Goal: Task Accomplishment & Management: Manage account settings

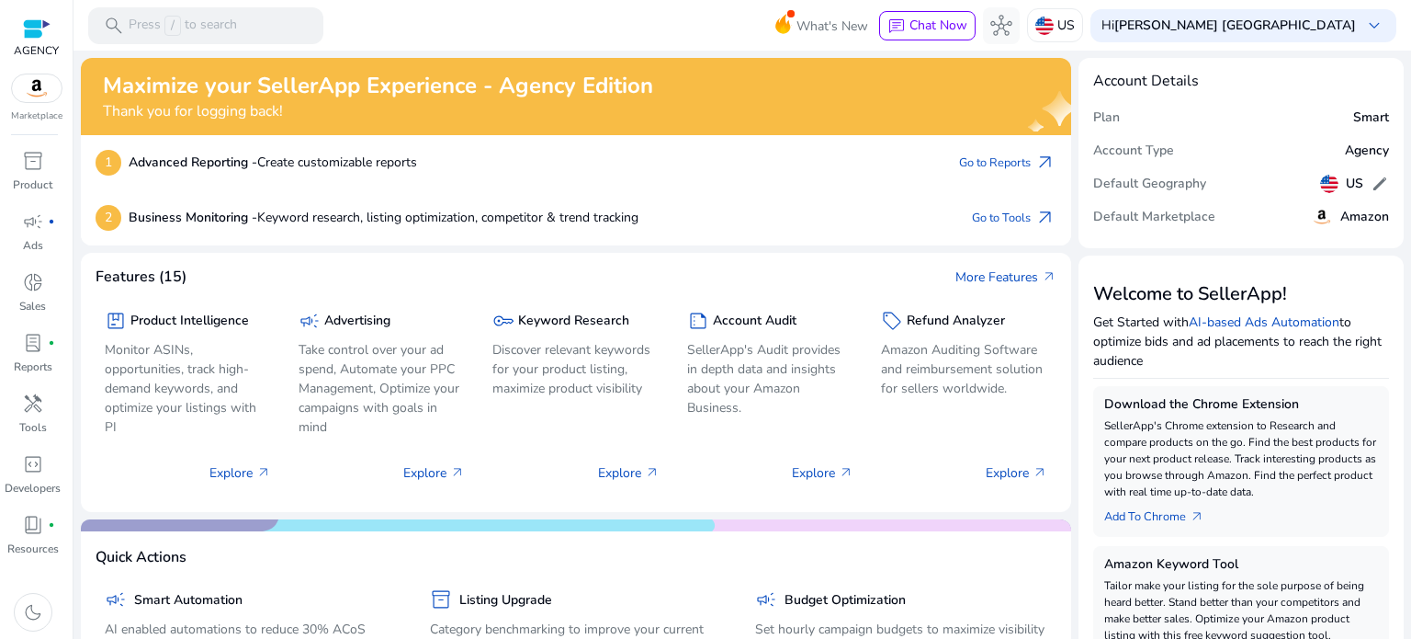
click at [989, 200] on div "2 Business Monitoring - Keyword research, listing optimization, competitor & tr…" at bounding box center [576, 217] width 991 height 55
click at [38, 227] on span "campaign" at bounding box center [33, 221] width 22 height 22
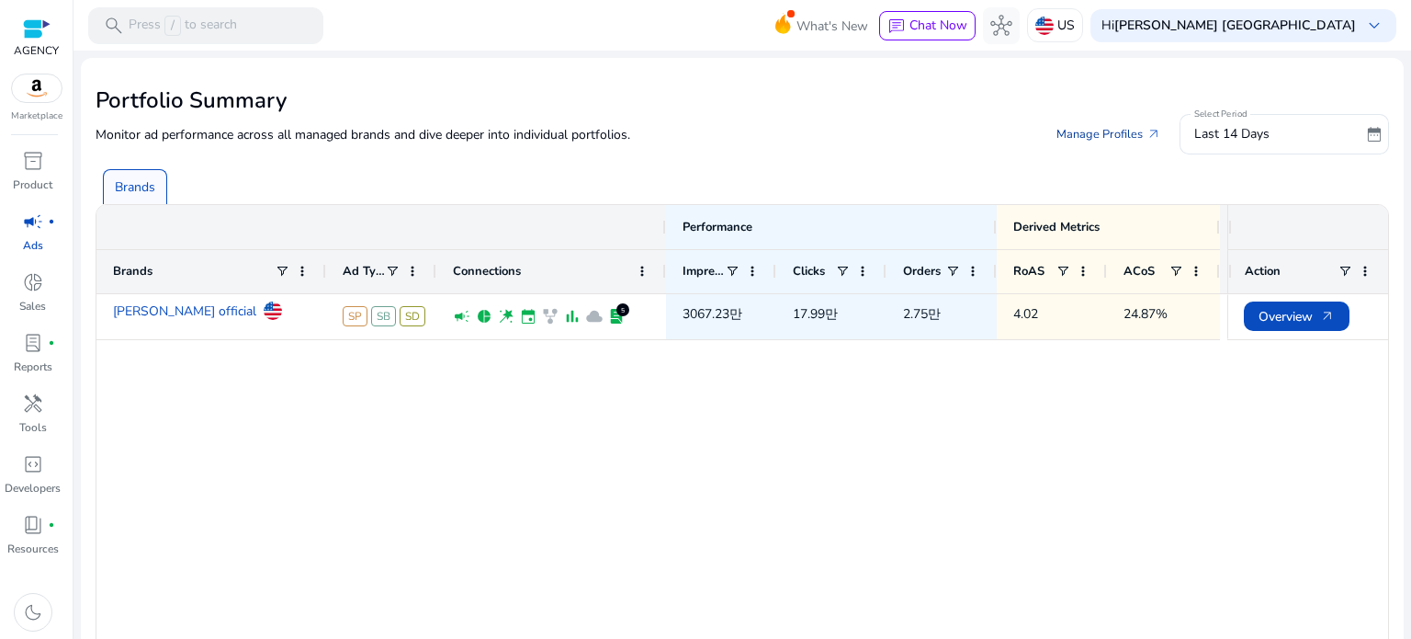
click at [1087, 131] on link "Manage Profiles arrow_outward" at bounding box center [1109, 134] width 134 height 33
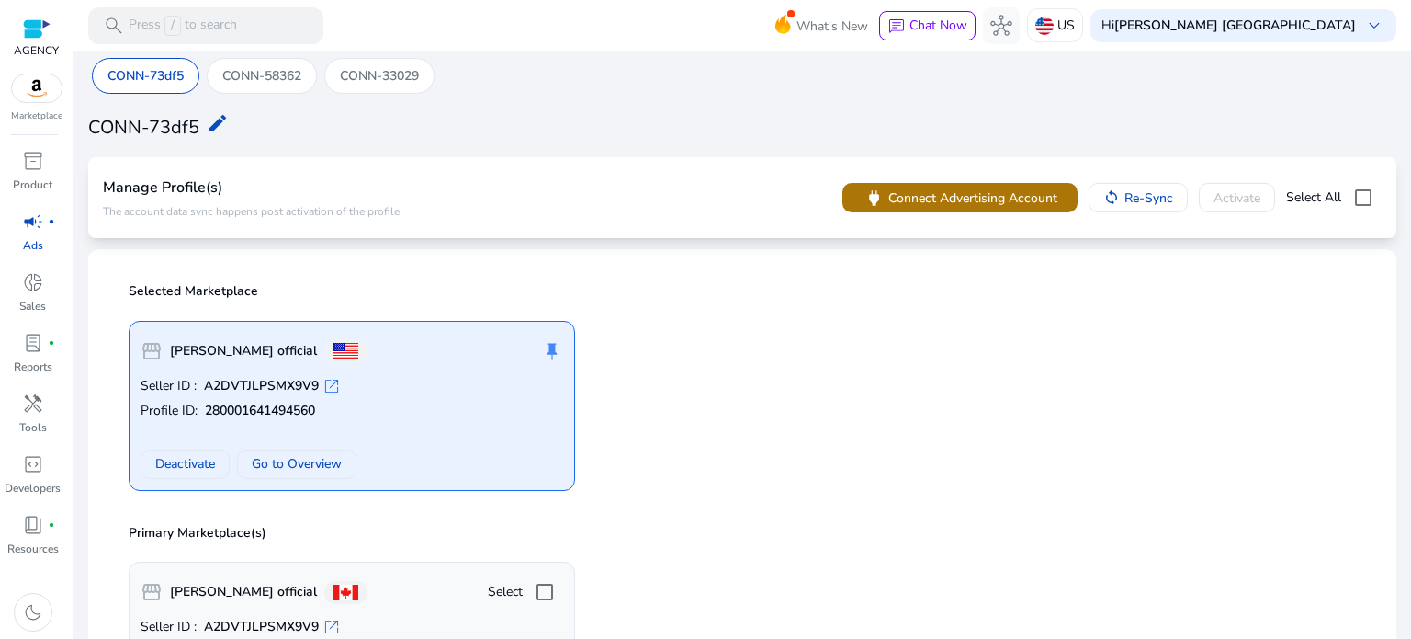
click at [931, 204] on span "Connect Advertising Account" at bounding box center [973, 197] width 169 height 19
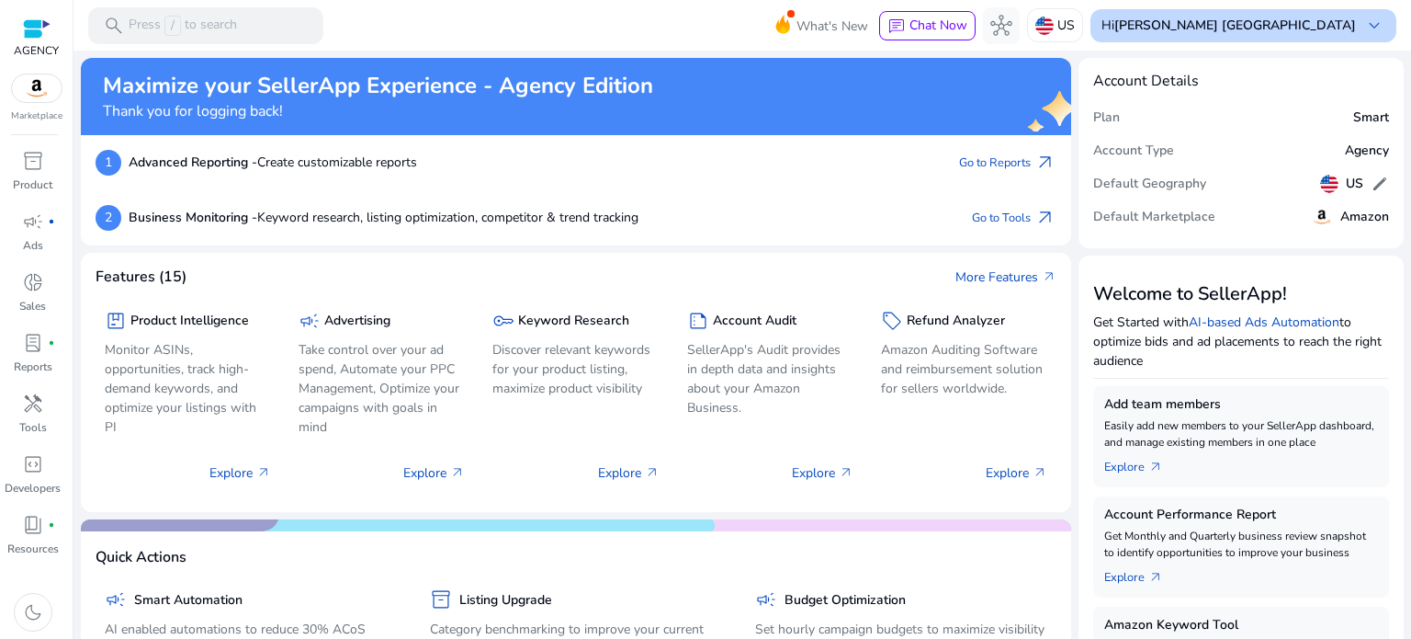
click at [1312, 28] on b "[PERSON_NAME] [GEOGRAPHIC_DATA]" at bounding box center [1236, 25] width 242 height 17
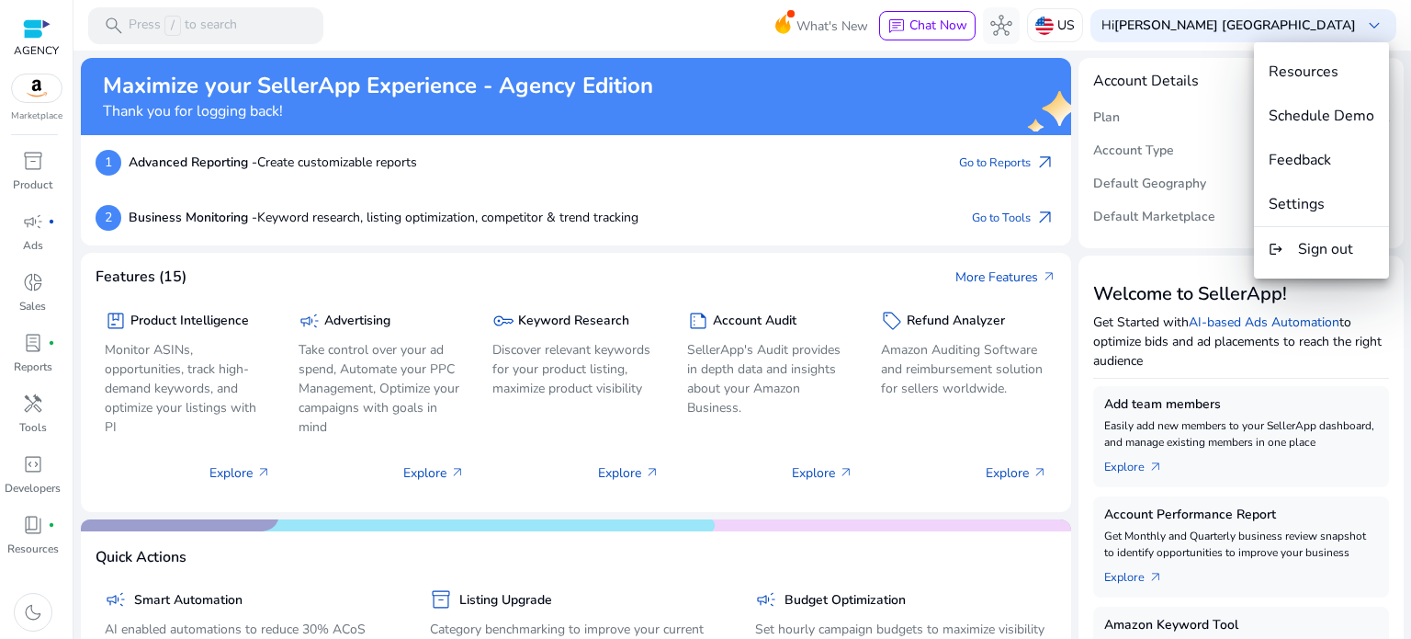
drag, startPoint x: 725, startPoint y: 52, endPoint x: 456, endPoint y: 87, distance: 271.5
click at [717, 48] on div at bounding box center [705, 319] width 1411 height 639
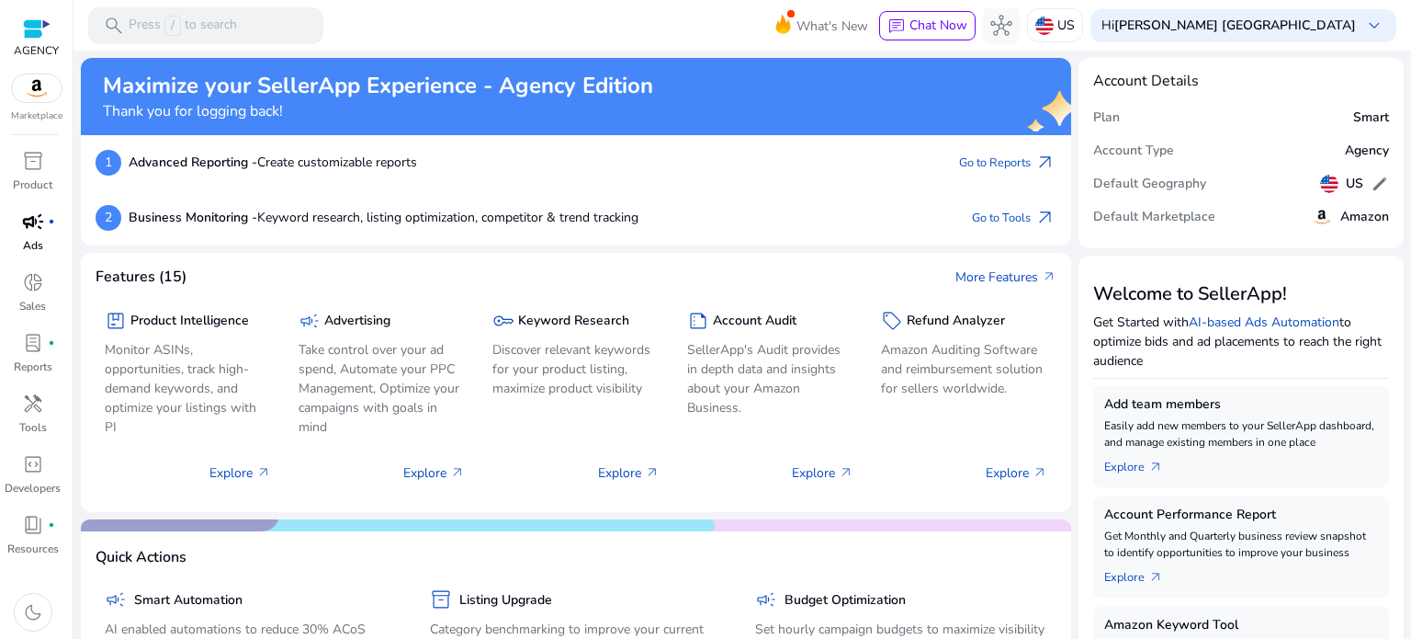
click at [28, 228] on span "campaign" at bounding box center [33, 221] width 22 height 22
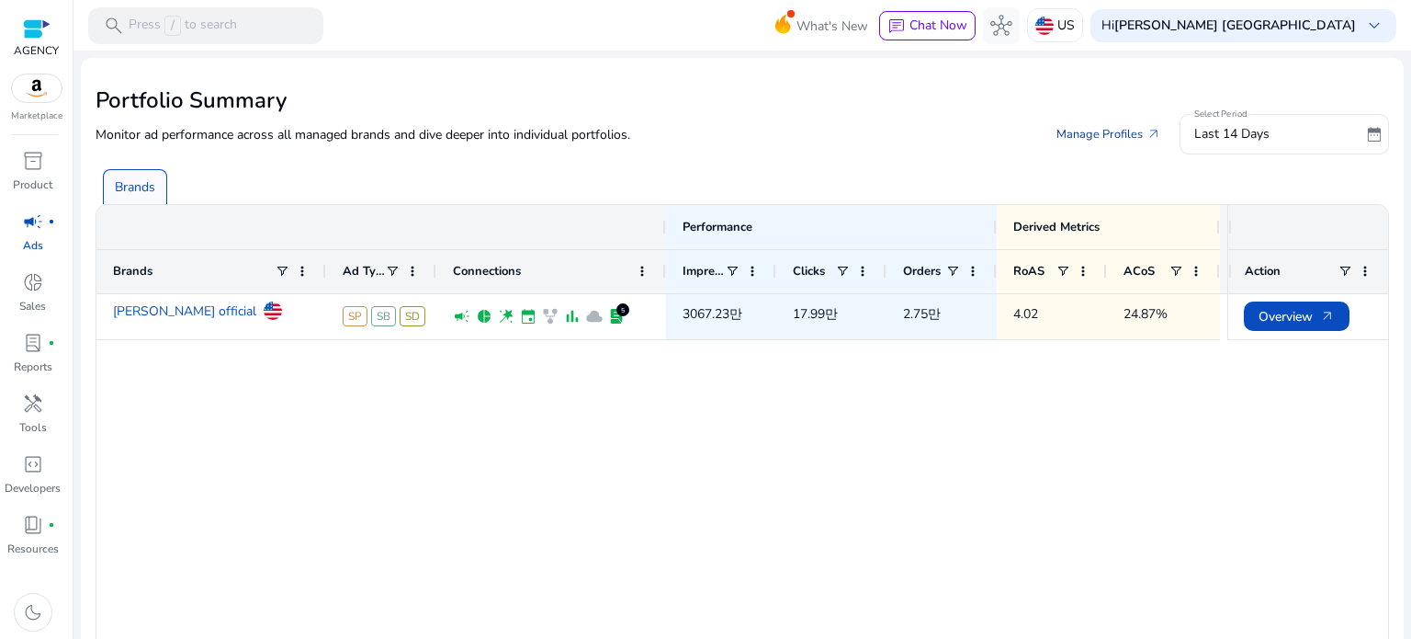
click at [1092, 135] on link "Manage Profiles arrow_outward" at bounding box center [1109, 134] width 134 height 33
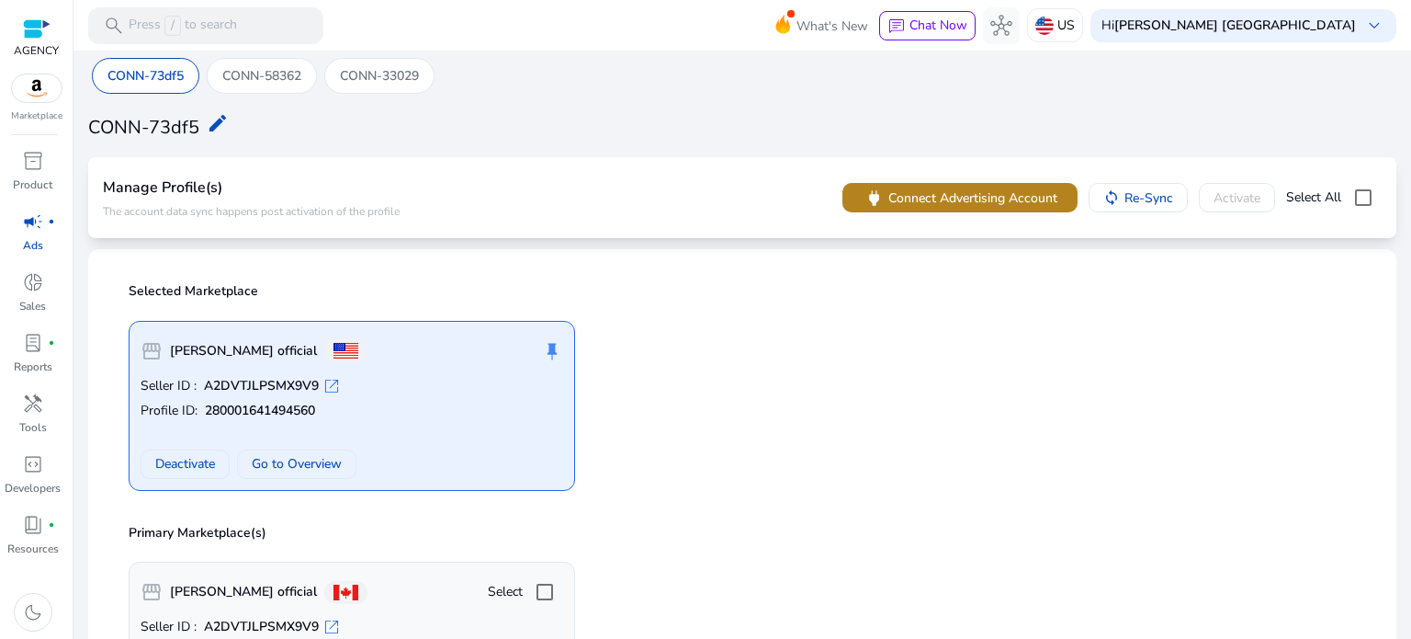
click at [952, 198] on span "Connect Advertising Account" at bounding box center [973, 197] width 169 height 19
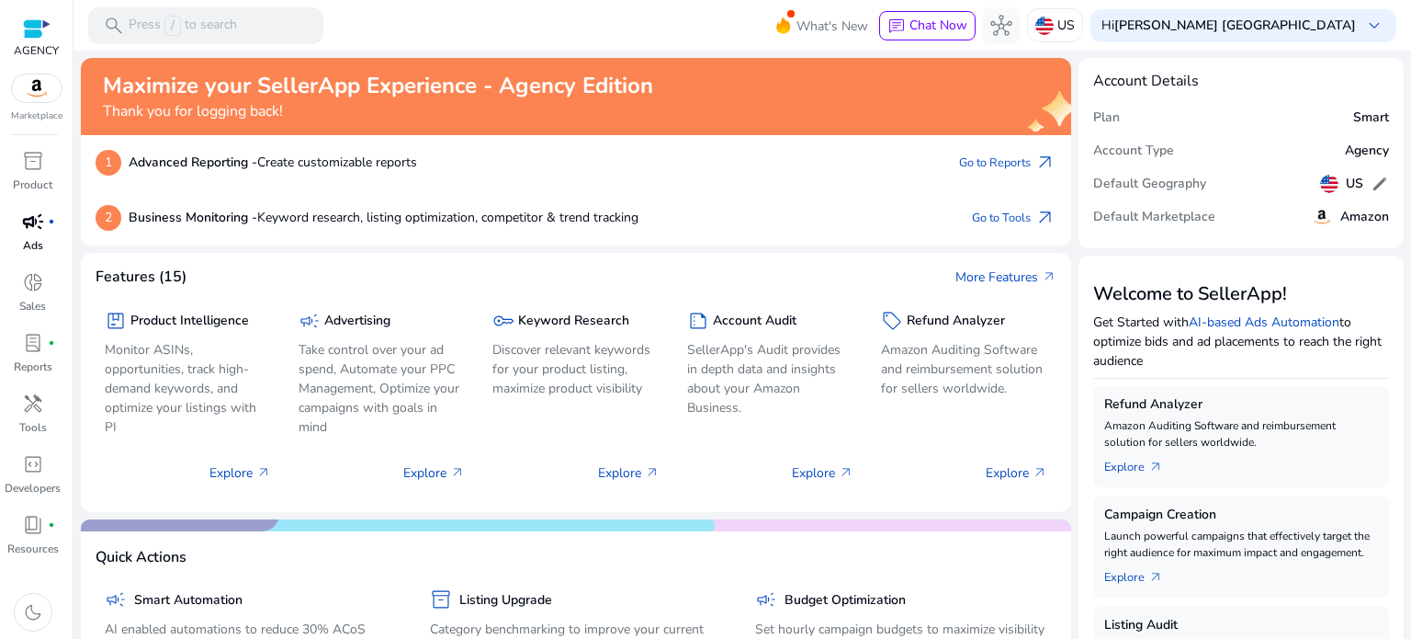
click at [13, 232] on div "campaign fiber_manual_record" at bounding box center [32, 221] width 51 height 29
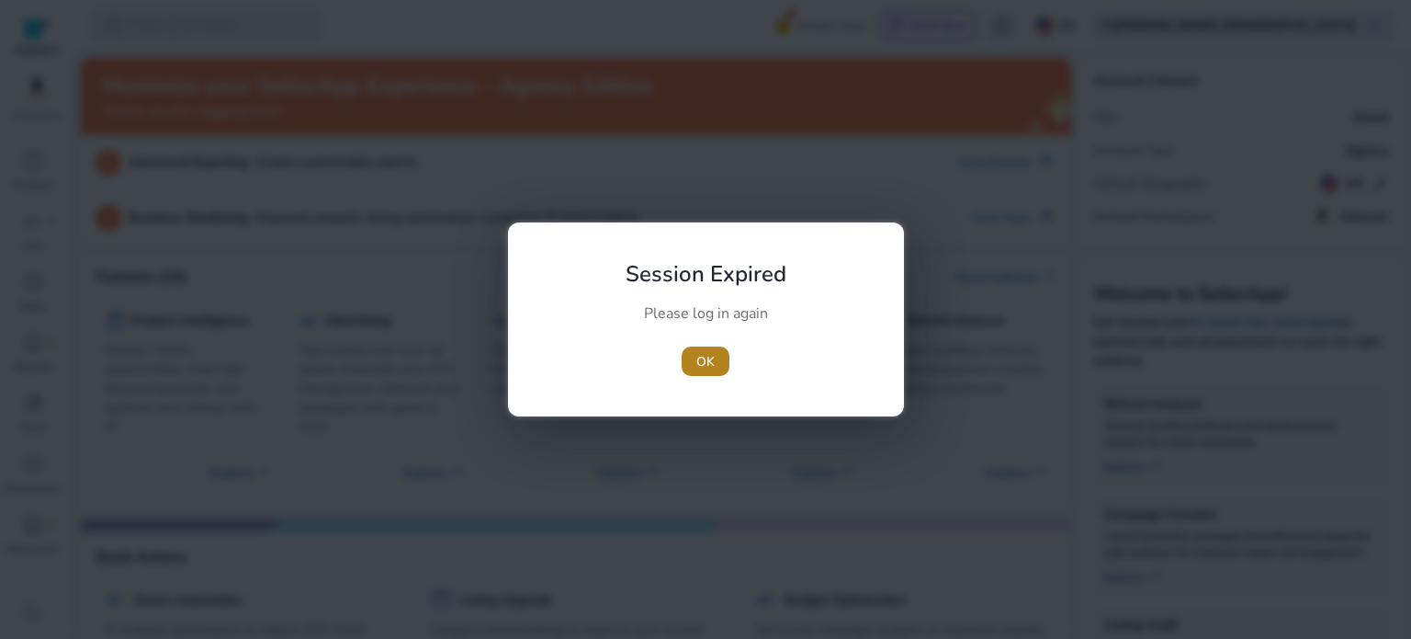
click at [712, 367] on span "OK" at bounding box center [706, 361] width 18 height 19
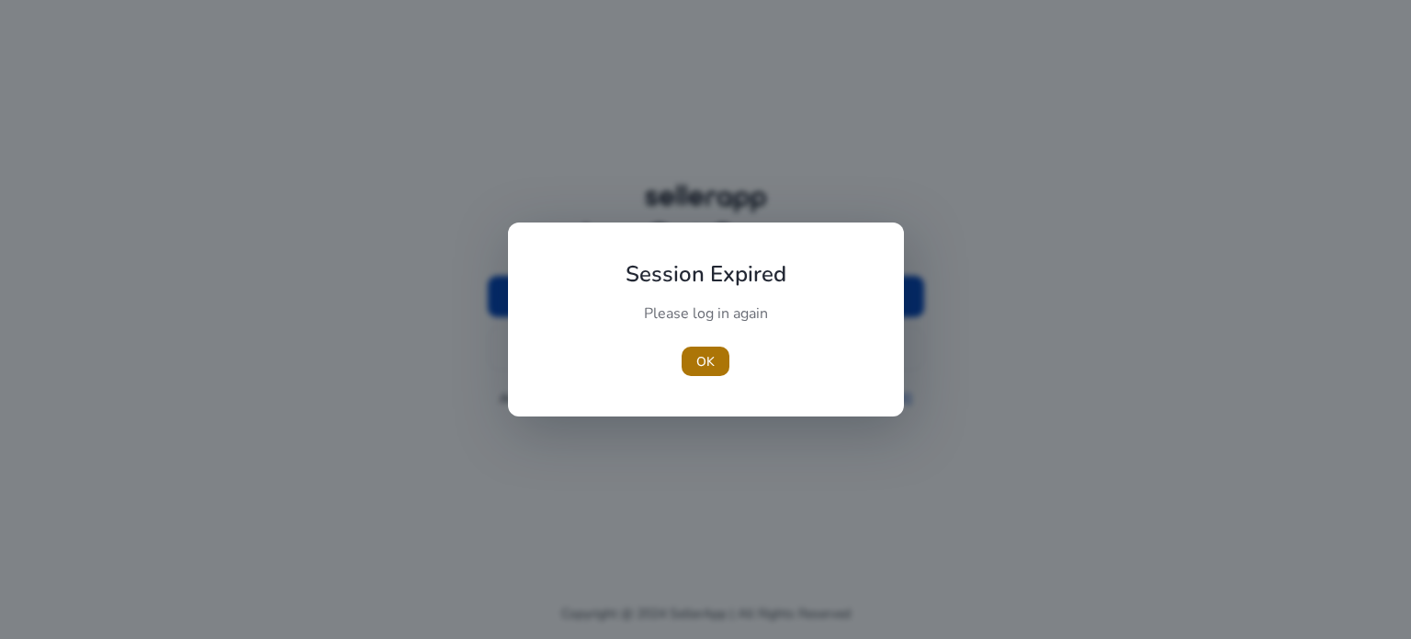
click at [695, 381] on span "button" at bounding box center [706, 361] width 48 height 44
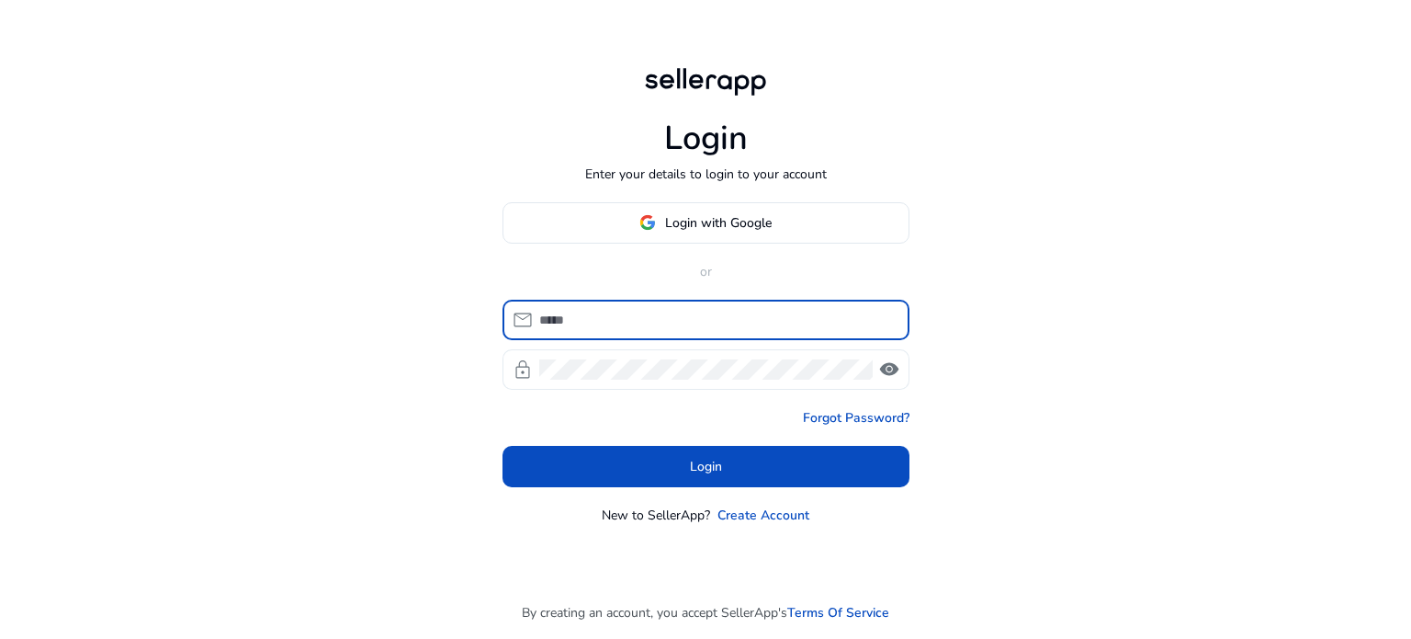
type input "**********"
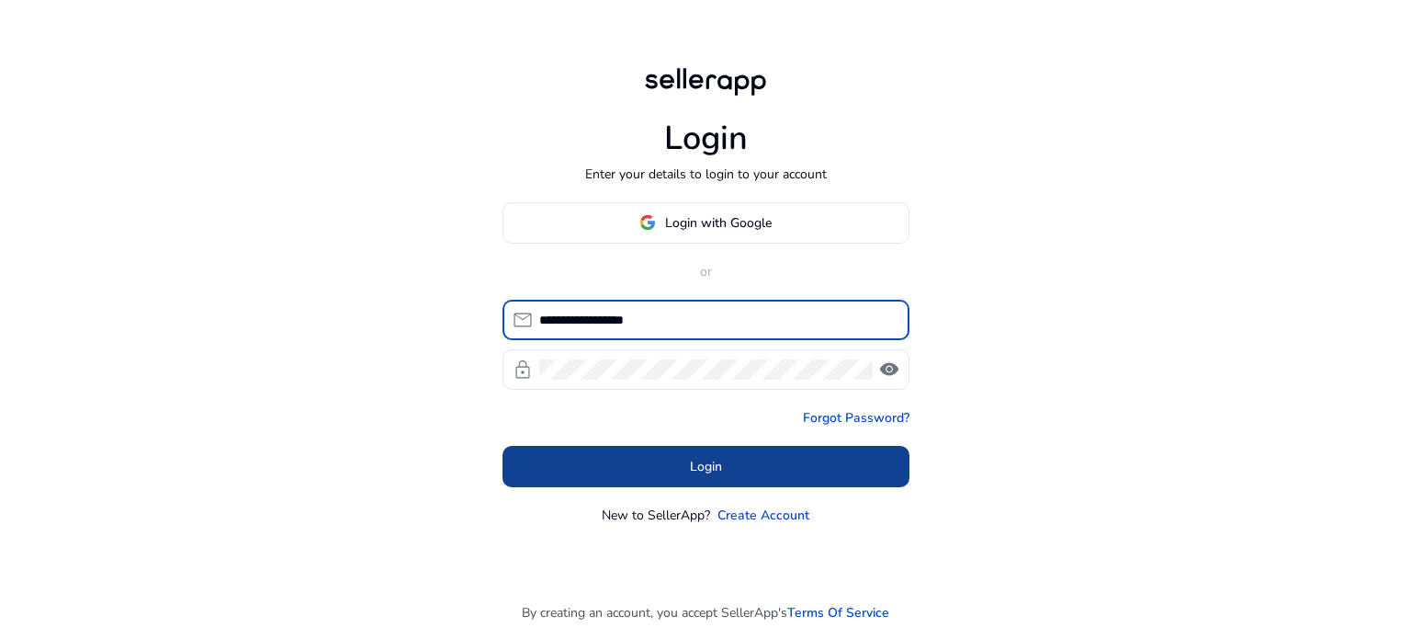
click at [746, 459] on span at bounding box center [706, 466] width 407 height 44
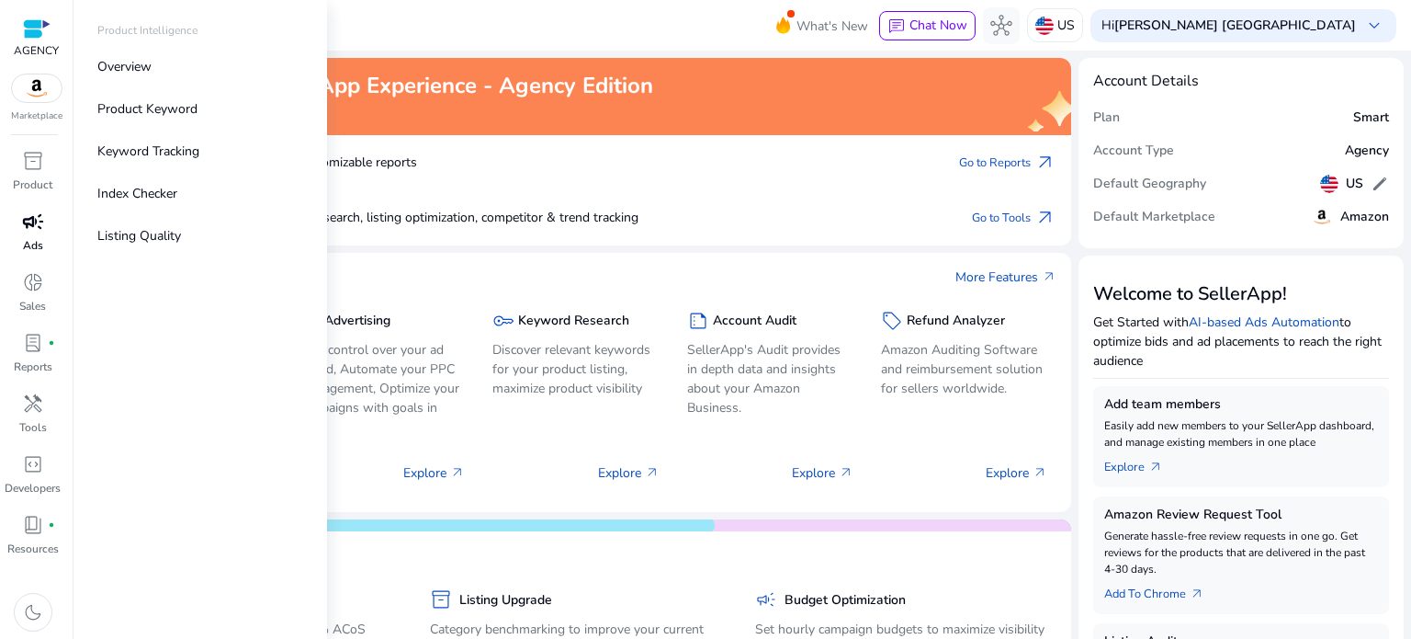
drag, startPoint x: 22, startPoint y: 231, endPoint x: 40, endPoint y: 235, distance: 18.1
click at [23, 230] on span "campaign" at bounding box center [33, 221] width 22 height 22
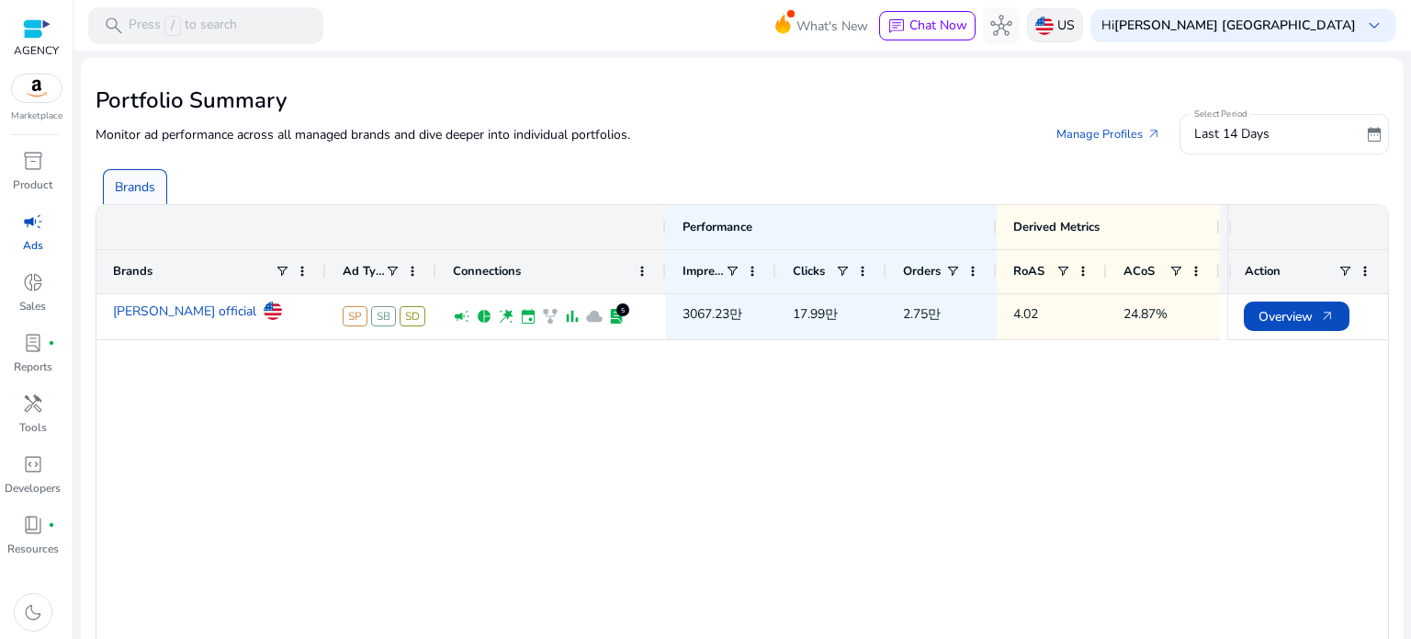
click at [1075, 32] on p "US" at bounding box center [1066, 25] width 17 height 32
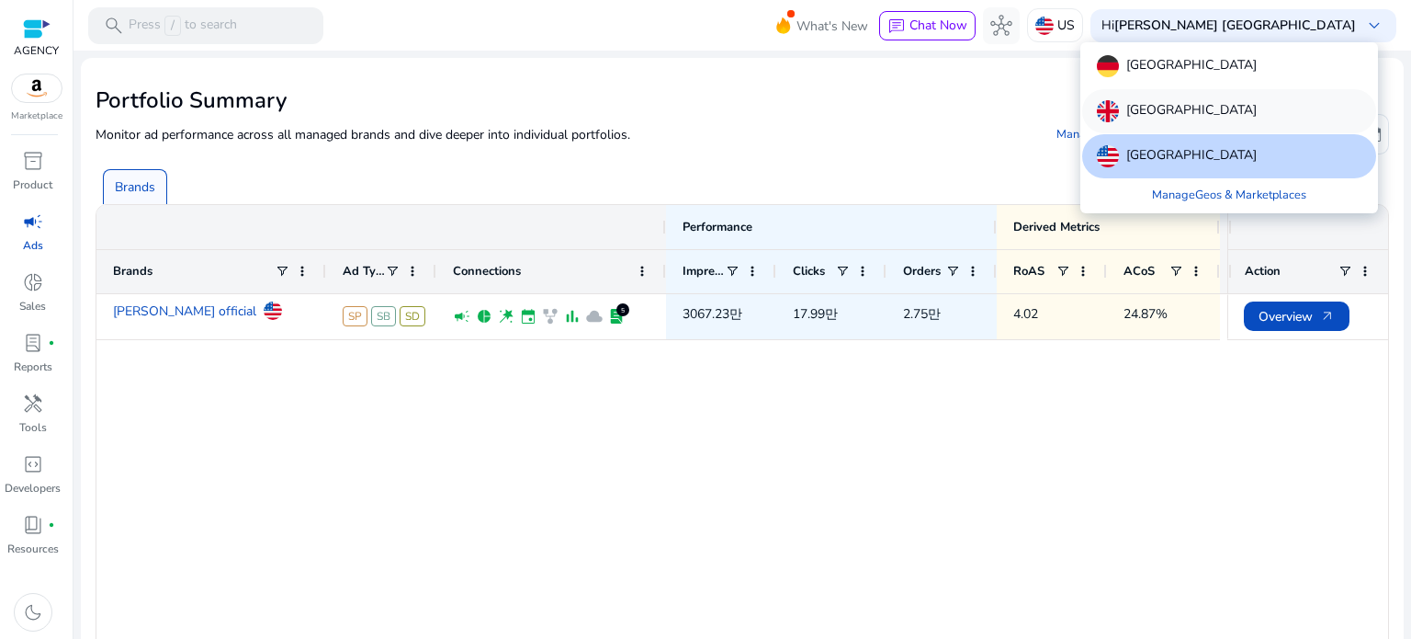
click at [1195, 113] on p "[GEOGRAPHIC_DATA]" at bounding box center [1192, 111] width 130 height 22
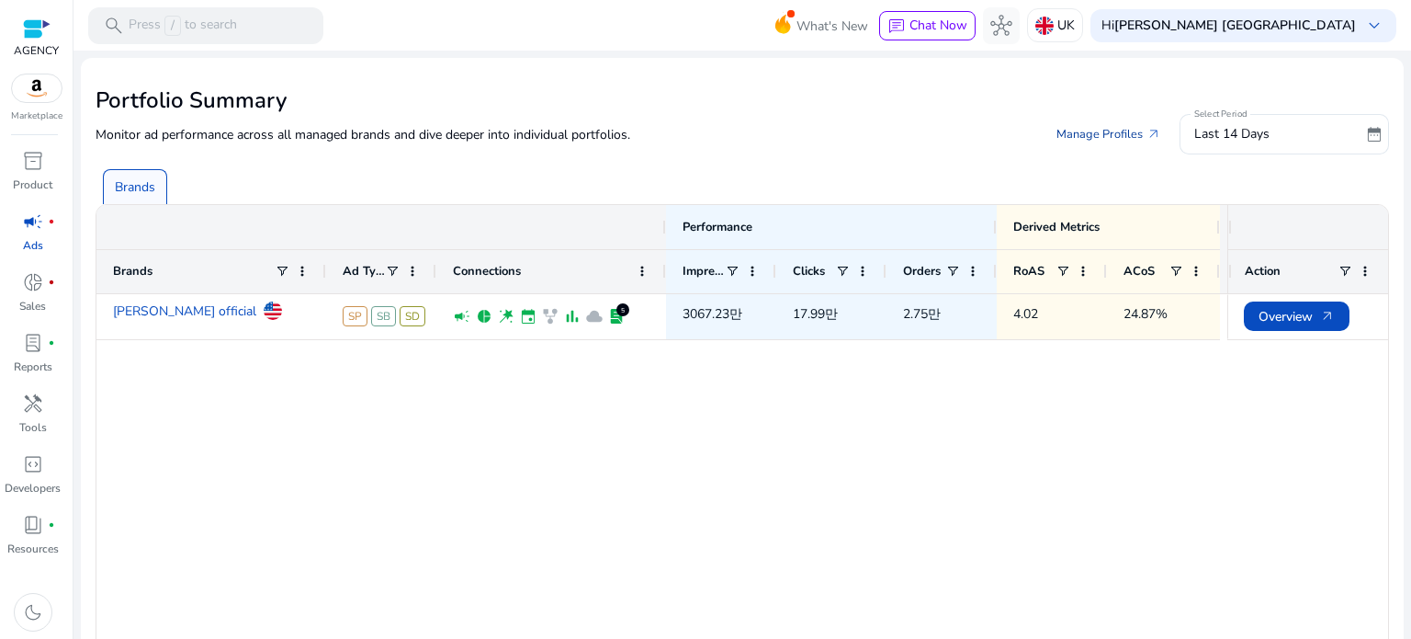
click at [1109, 131] on link "Manage Profiles arrow_outward" at bounding box center [1109, 134] width 134 height 33
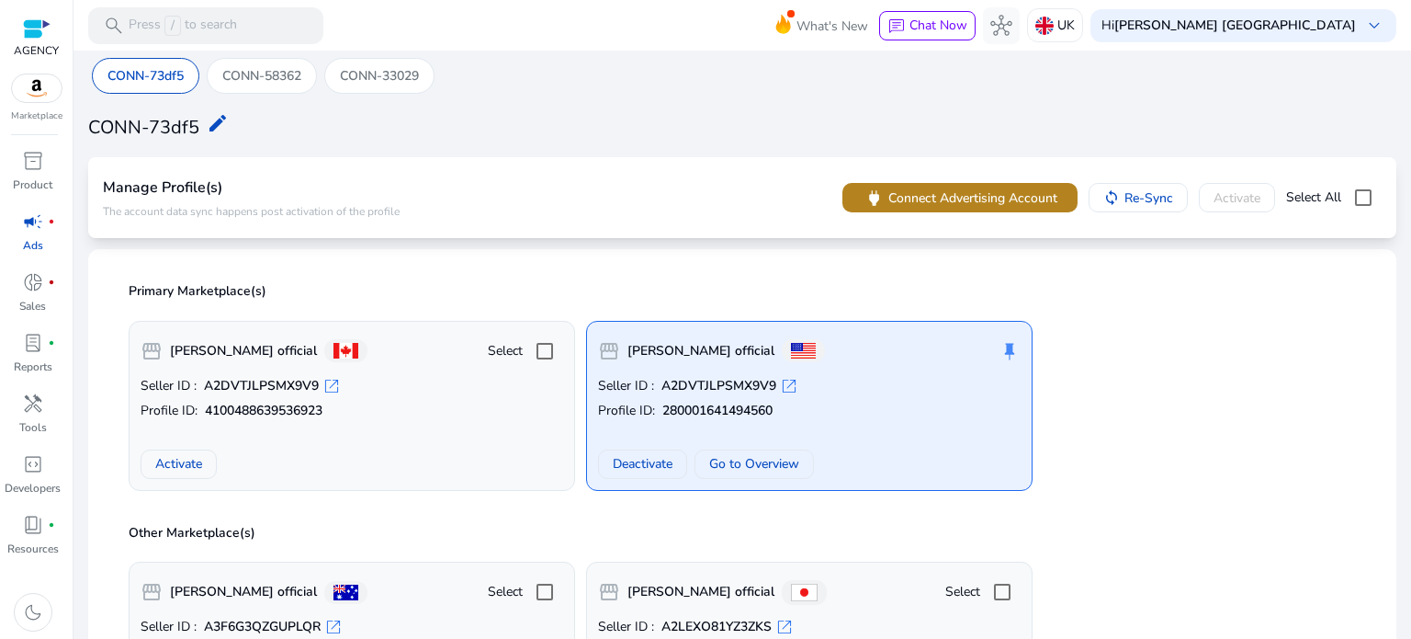
click at [967, 201] on span "Connect Advertising Account" at bounding box center [973, 197] width 169 height 19
